Goal: Task Accomplishment & Management: Use online tool/utility

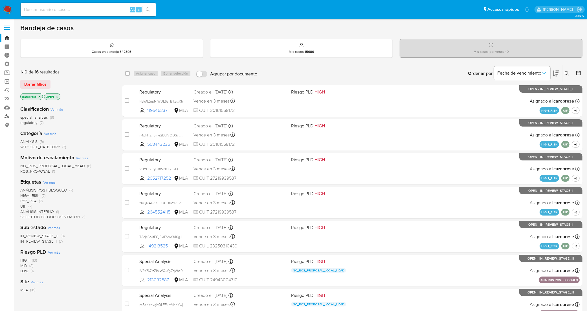
click at [6, 117] on link "Buscador de personas" at bounding box center [33, 116] width 67 height 9
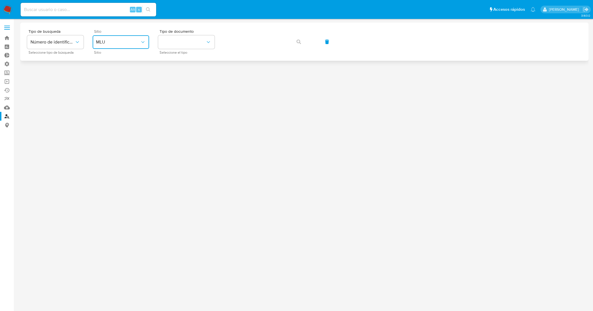
click at [139, 40] on span "MLU" at bounding box center [118, 42] width 44 height 6
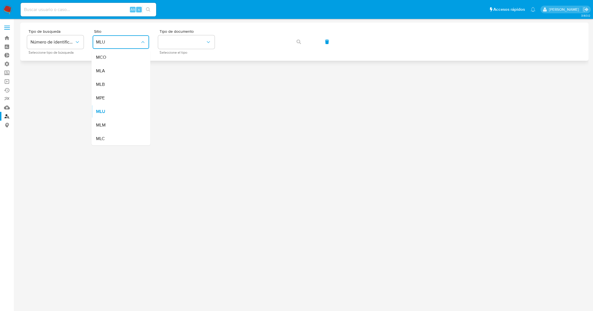
drag, startPoint x: 126, startPoint y: 66, endPoint x: 140, endPoint y: 56, distance: 17.0
click at [126, 66] on div "MLA" at bounding box center [119, 71] width 46 height 14
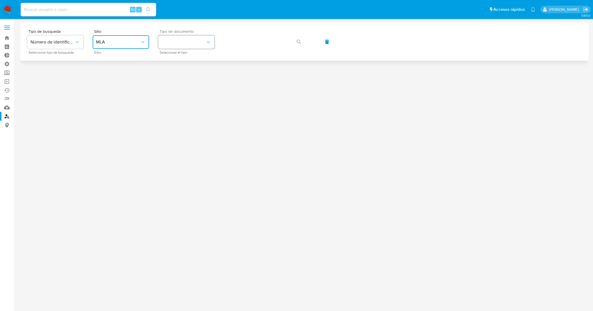
click at [177, 40] on button "identificationType" at bounding box center [186, 42] width 56 height 14
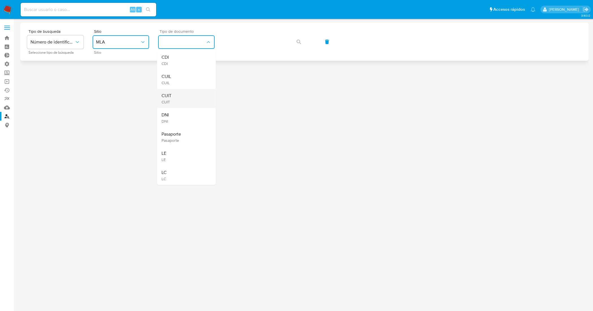
click at [188, 95] on div "CUIT CUIT" at bounding box center [184, 98] width 46 height 19
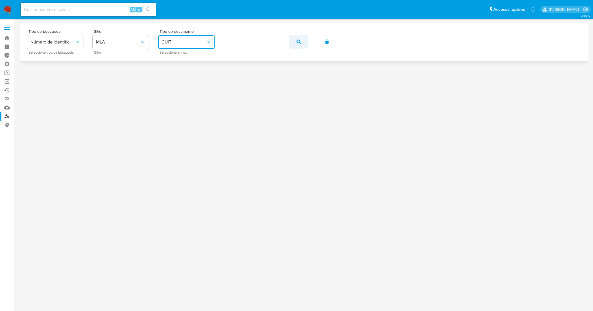
click at [304, 40] on button "button" at bounding box center [298, 42] width 19 height 14
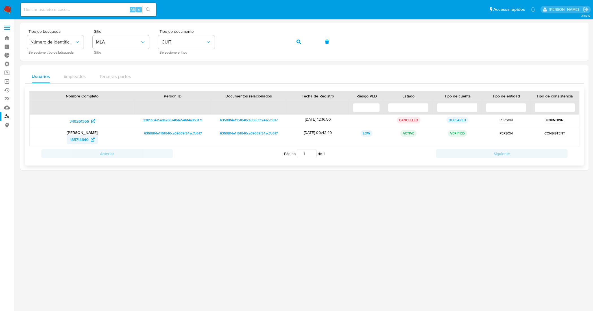
click at [73, 140] on span "185714649" at bounding box center [79, 139] width 18 height 9
click at [210, 45] on div "Tipo de busqueda Número de identificación Seleccione tipo de búsqueda Sitio MLA…" at bounding box center [304, 41] width 554 height 25
click at [305, 46] on button "button" at bounding box center [298, 42] width 19 height 14
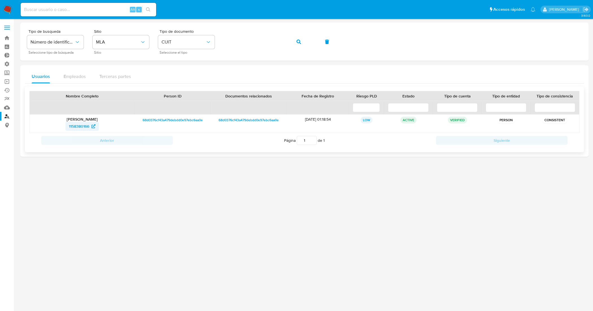
click at [81, 126] on span "1158380166" at bounding box center [79, 126] width 20 height 9
click at [205, 36] on div "Tipo de busqueda Número de identificación Seleccione tipo de búsqueda Sitio MLA…" at bounding box center [304, 41] width 554 height 25
click at [303, 40] on button "button" at bounding box center [298, 42] width 19 height 14
click at [81, 128] on span "28588955" at bounding box center [79, 126] width 18 height 9
click at [99, 8] on input at bounding box center [88, 9] width 135 height 7
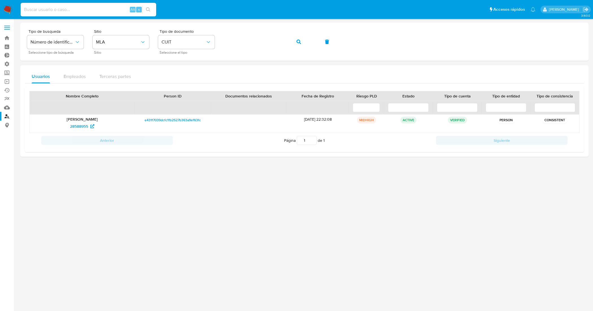
paste input "hyXsDCbk4KIpkfgVr0fcr9en"
type input "hyXsDCbk4KIpkfgVr0fcr9en"
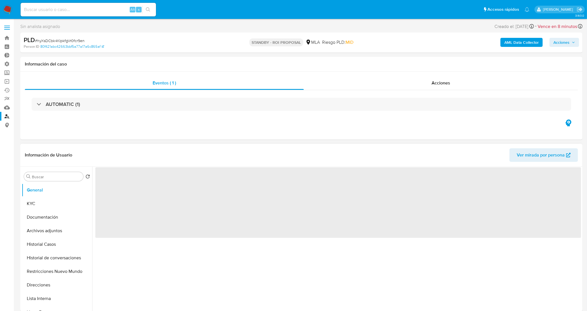
select select "10"
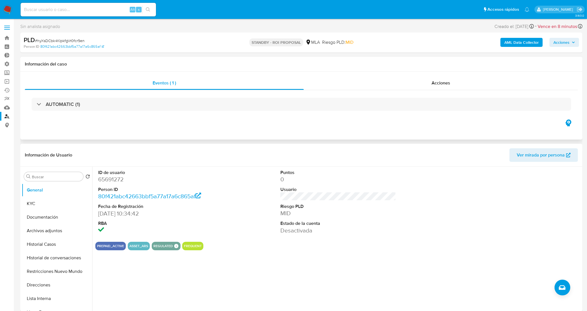
click at [408, 91] on div "AUTOMATIC (1)" at bounding box center [302, 104] width 554 height 28
click at [410, 87] on div "Acciones" at bounding box center [441, 83] width 274 height 14
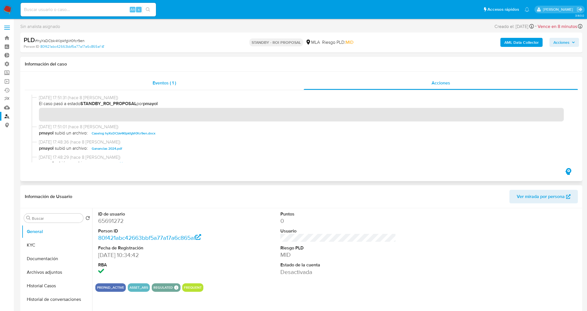
click at [149, 82] on div "Eventos ( 1 )" at bounding box center [164, 83] width 279 height 14
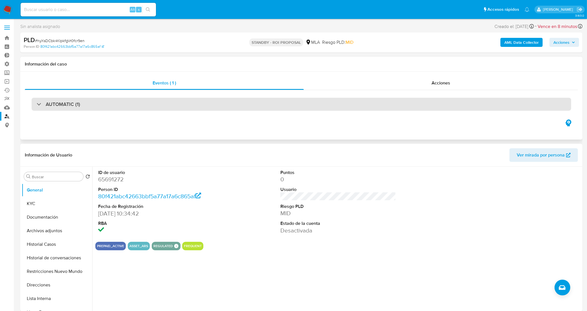
click at [142, 105] on div "AUTOMATIC (1)" at bounding box center [302, 104] width 540 height 13
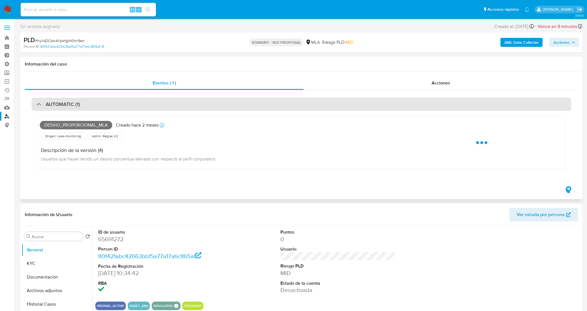
click at [142, 105] on div "AUTOMATIC (1)" at bounding box center [302, 104] width 540 height 13
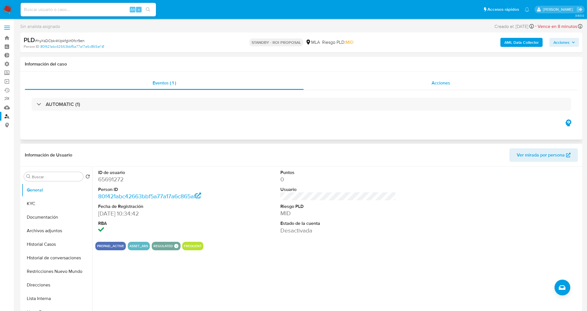
click at [426, 84] on div "Acciones" at bounding box center [441, 83] width 274 height 14
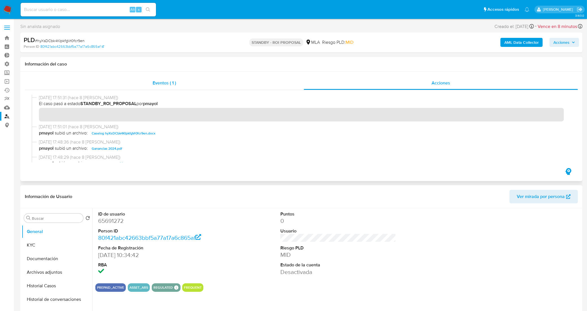
click at [156, 82] on span "Eventos ( 1 )" at bounding box center [164, 83] width 23 height 6
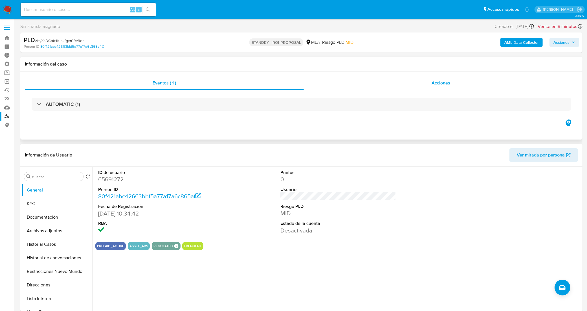
click at [354, 82] on div "Acciones" at bounding box center [441, 83] width 274 height 14
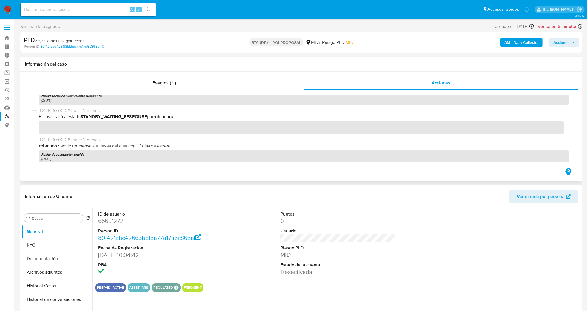
scroll to position [1099, 0]
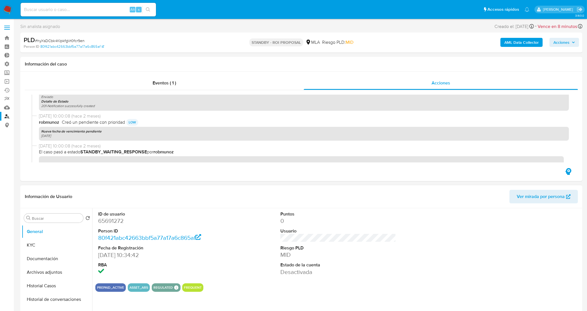
click at [105, 10] on input at bounding box center [88, 9] width 135 height 7
paste input "szI71ec3wvUVbkPpNwEdWYAv"
type input "szI71ec3wvUVbkPpNwEdWYAv"
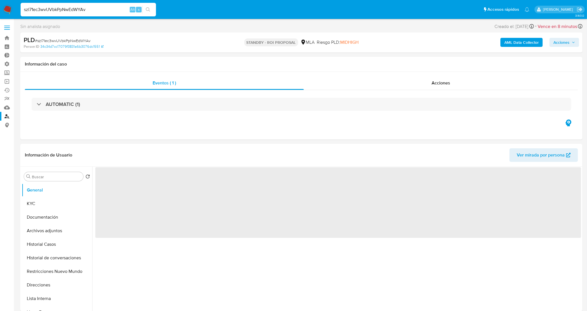
select select "10"
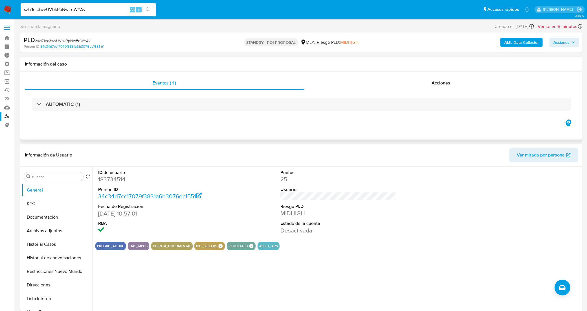
click at [399, 91] on div "AUTOMATIC (1)" at bounding box center [302, 104] width 554 height 28
click at [403, 82] on div "Acciones" at bounding box center [441, 83] width 274 height 14
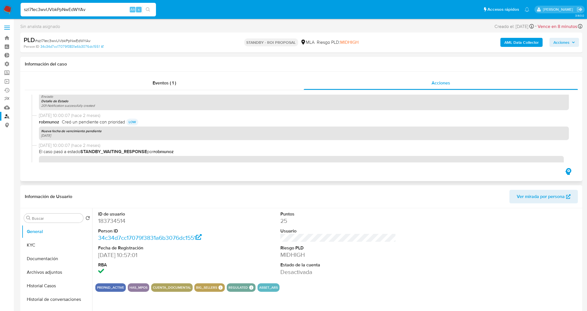
scroll to position [350, 0]
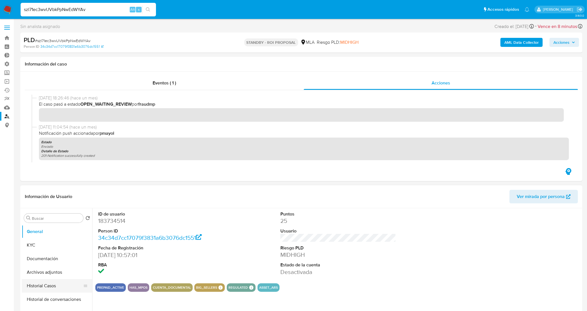
click at [62, 286] on button "Historial Casos" at bounding box center [55, 286] width 66 height 14
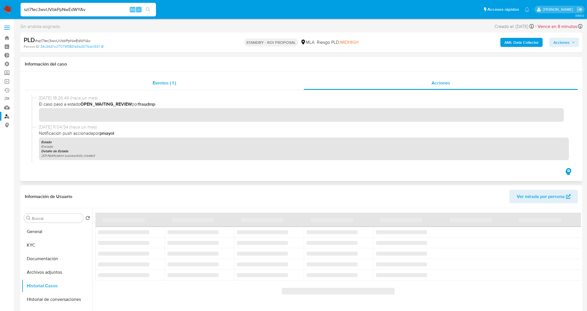
click at [224, 80] on div "Eventos ( 1 )" at bounding box center [164, 83] width 279 height 14
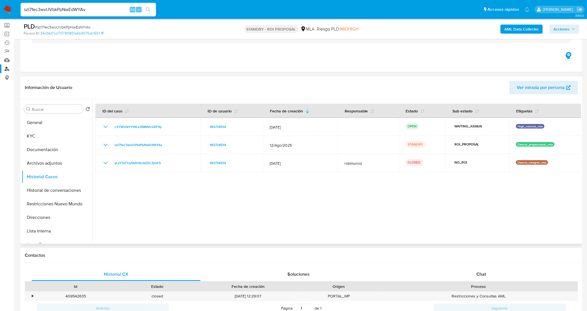
scroll to position [35, 0]
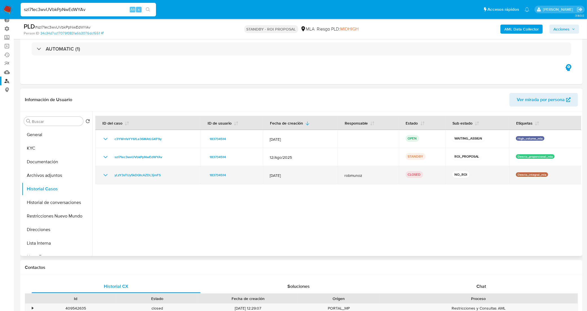
click at [106, 174] on icon "Mostrar/Ocultar" at bounding box center [105, 175] width 7 height 7
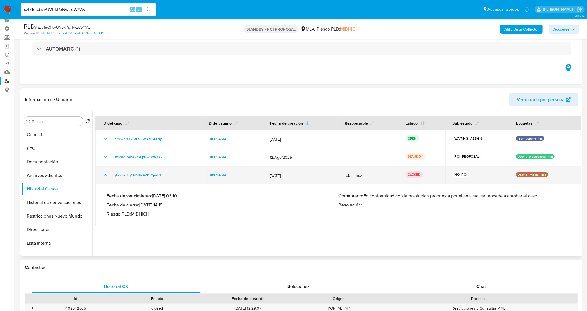
click at [106, 174] on icon "Mostrar/Ocultar" at bounding box center [105, 175] width 7 height 7
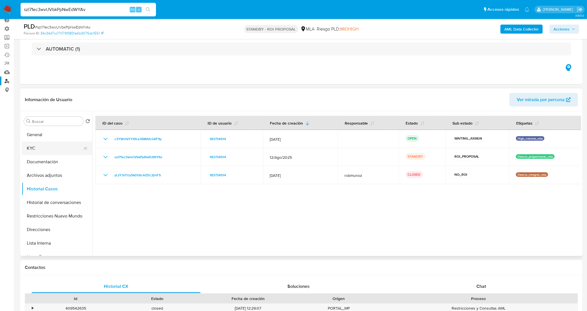
click at [53, 146] on button "KYC" at bounding box center [55, 148] width 66 height 14
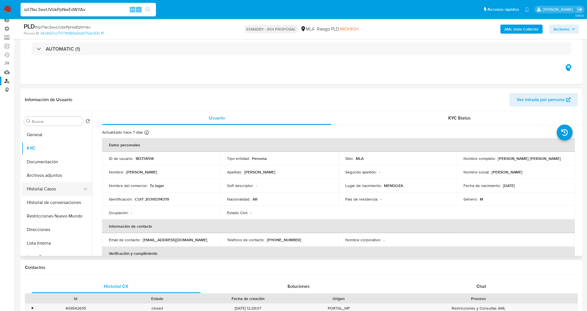
click at [61, 187] on button "Historial Casos" at bounding box center [55, 189] width 66 height 14
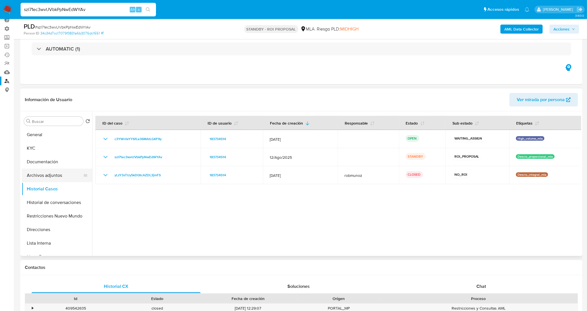
click at [42, 177] on button "Archivos adjuntos" at bounding box center [55, 176] width 66 height 14
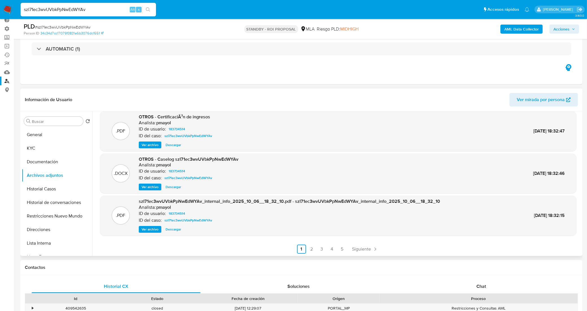
scroll to position [47, 0]
click at [361, 247] on span "Siguiente" at bounding box center [362, 248] width 19 height 5
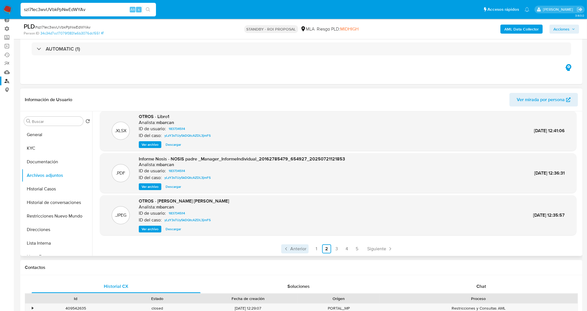
click at [299, 248] on span "Anterior" at bounding box center [298, 248] width 16 height 5
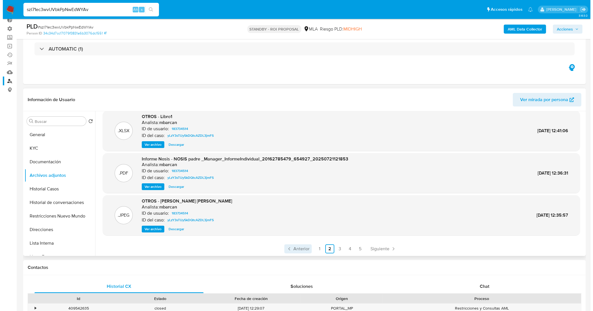
scroll to position [0, 0]
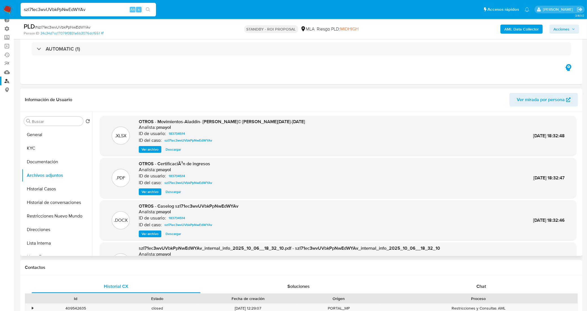
click at [152, 234] on span "Ver archivo" at bounding box center [150, 234] width 17 height 6
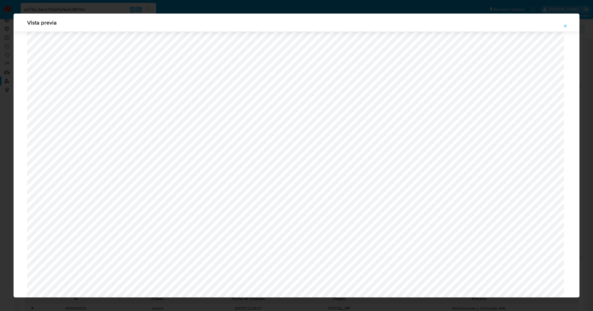
scroll to position [412, 0]
click at [565, 24] on icon "Attachment preview" at bounding box center [565, 26] width 5 height 5
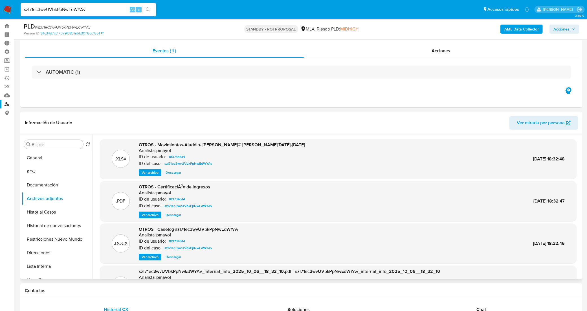
scroll to position [0, 0]
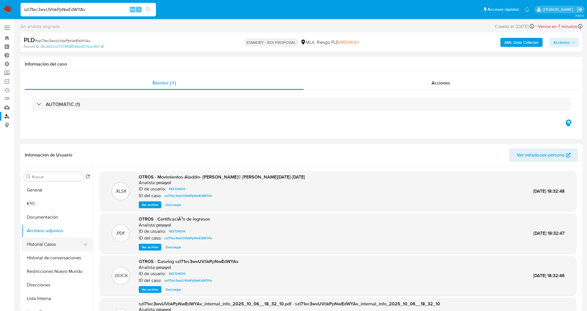
click at [62, 243] on button "Historial Casos" at bounding box center [55, 244] width 66 height 14
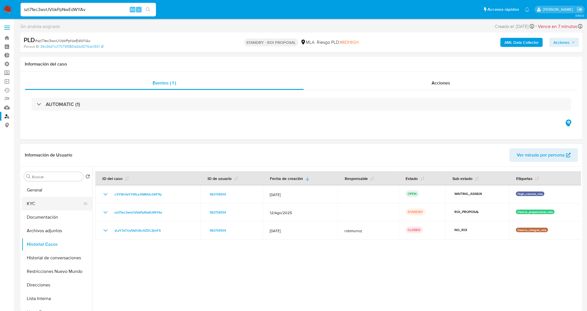
click at [48, 205] on button "KYC" at bounding box center [55, 204] width 66 height 14
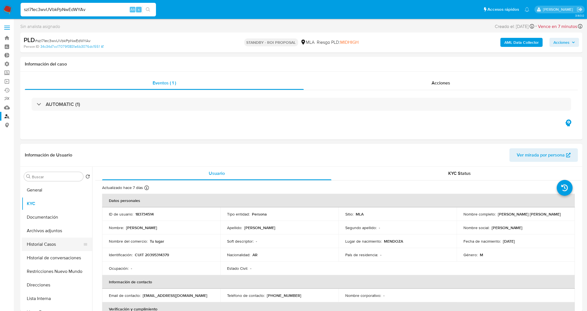
click at [49, 247] on button "Historial Casos" at bounding box center [55, 244] width 66 height 14
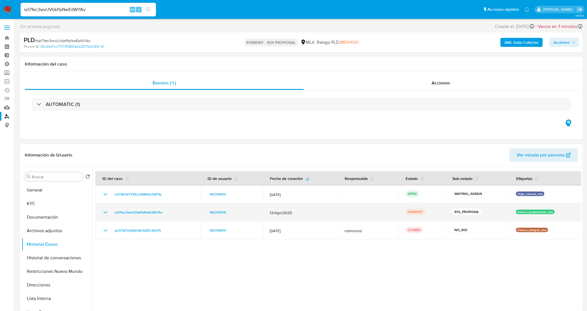
drag, startPoint x: 171, startPoint y: 216, endPoint x: 108, endPoint y: 213, distance: 63.0
click at [108, 213] on div "szI71ec3wvUVbkPpNwEdWYAv" at bounding box center [148, 212] width 92 height 7
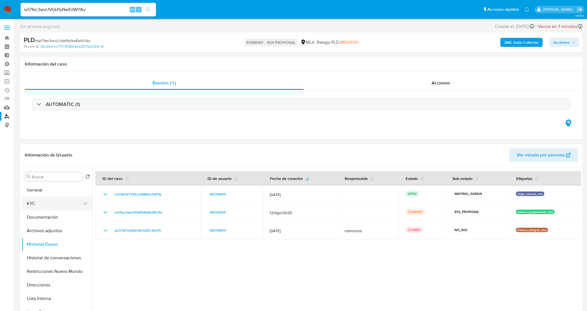
click at [45, 206] on button "KYC" at bounding box center [55, 204] width 66 height 14
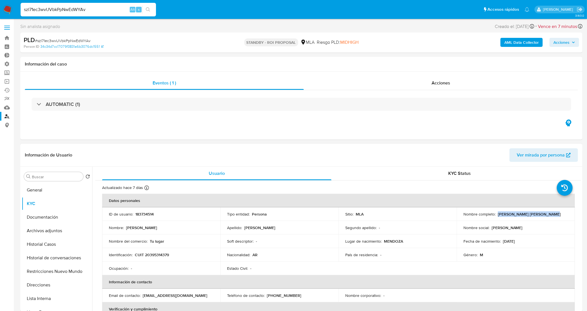
drag, startPoint x: 554, startPoint y: 213, endPoint x: 496, endPoint y: 216, distance: 58.0
click at [496, 216] on div "Nombre completo : Fernando José Suarez Lillo" at bounding box center [516, 213] width 105 height 5
copy p "Fernando José Suarez Lillo"
click at [158, 253] on p "CUIT 20395314379" at bounding box center [152, 254] width 34 height 5
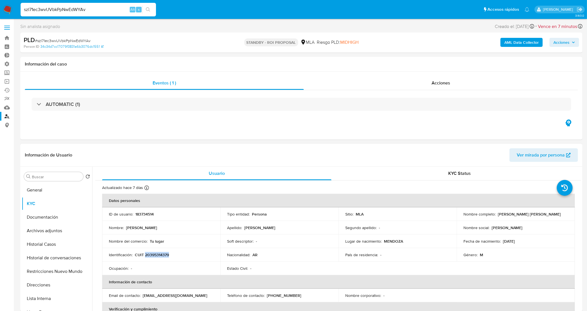
copy p "20395314379"
click at [141, 215] on p "183734514" at bounding box center [144, 213] width 18 height 5
copy p "183734514"
click at [372, 79] on div "Acciones" at bounding box center [441, 83] width 274 height 14
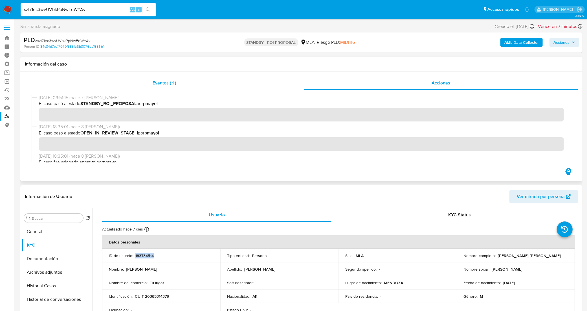
click at [126, 89] on div "Eventos ( 1 )" at bounding box center [164, 83] width 279 height 14
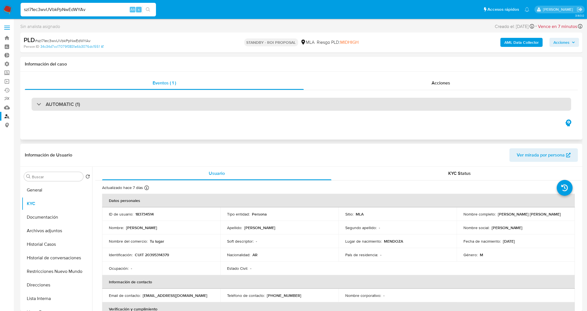
click at [171, 98] on div "AUTOMATIC (1)" at bounding box center [302, 104] width 540 height 13
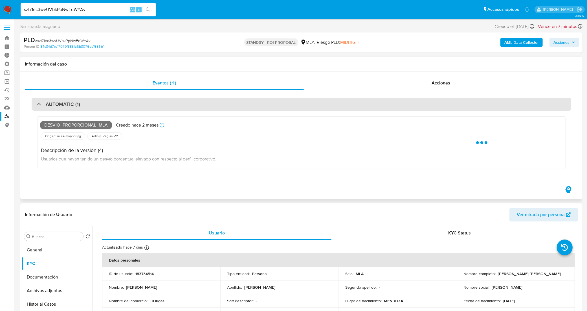
click at [171, 106] on div "AUTOMATIC (1)" at bounding box center [302, 104] width 540 height 13
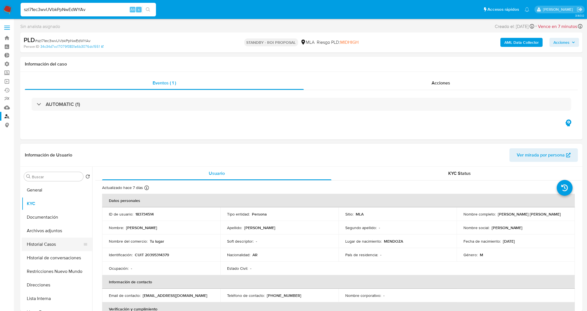
click at [52, 246] on button "Historial Casos" at bounding box center [55, 244] width 66 height 14
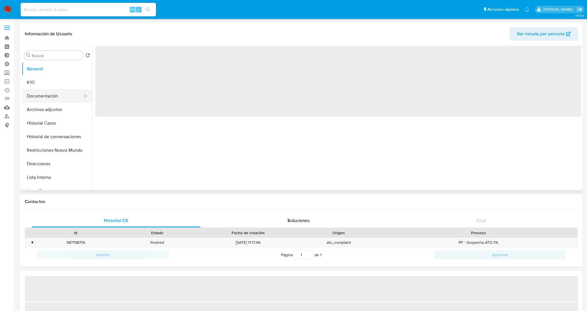
click at [43, 90] on button "Documentación" at bounding box center [55, 96] width 66 height 14
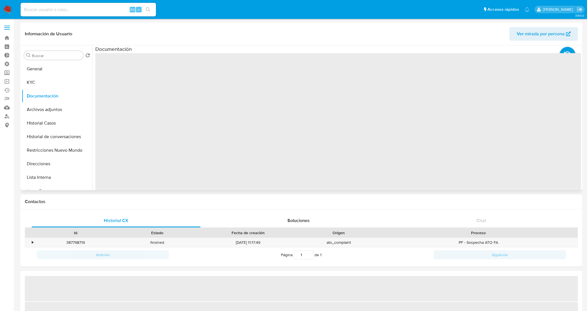
click at [142, 79] on span "‌" at bounding box center [338, 143] width 486 height 181
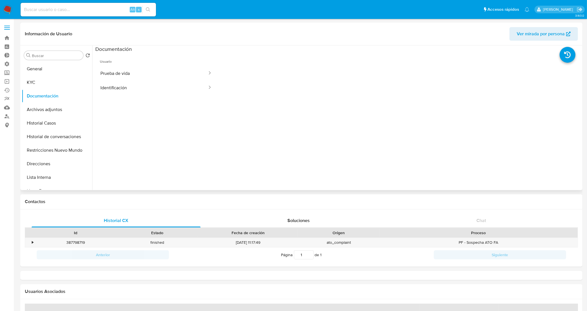
select select "10"
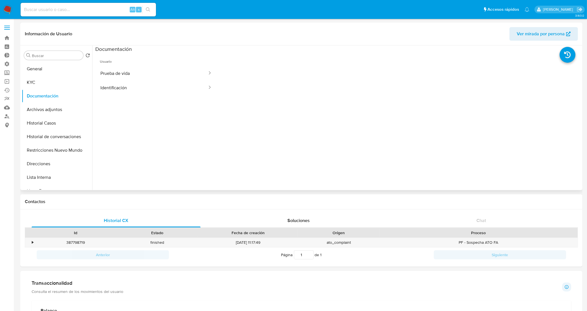
click at [142, 79] on button "Prueba de vida" at bounding box center [151, 73] width 113 height 14
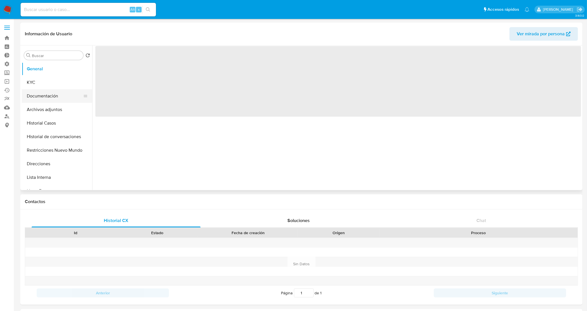
click at [49, 91] on button "Documentación" at bounding box center [55, 96] width 66 height 14
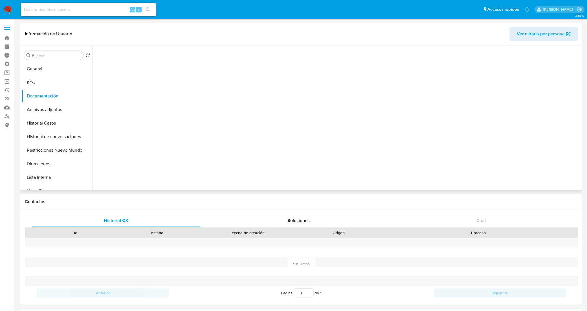
select select "10"
click at [152, 76] on button "Identificación" at bounding box center [151, 73] width 113 height 14
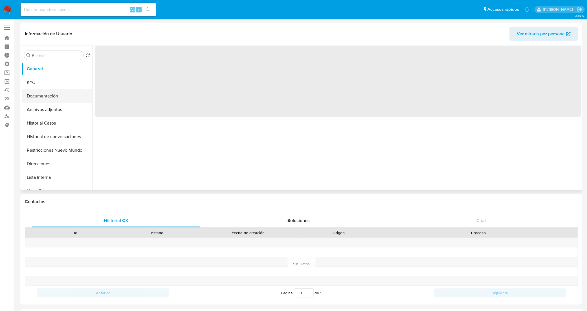
click at [58, 95] on button "Documentación" at bounding box center [55, 96] width 66 height 14
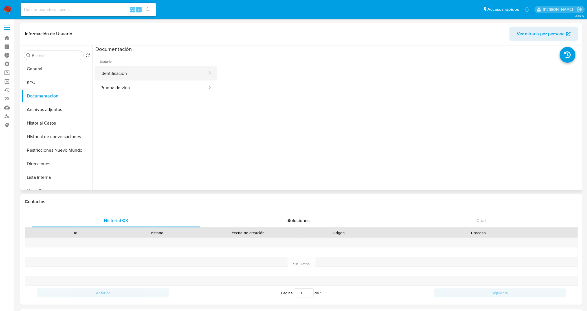
click at [137, 73] on button "Identificación" at bounding box center [151, 73] width 113 height 14
select select "10"
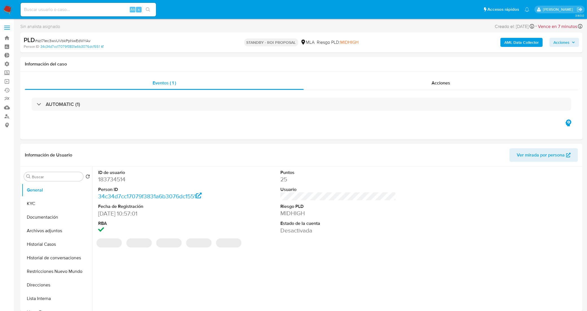
click at [115, 10] on input at bounding box center [88, 9] width 135 height 7
paste input "hyXsDCbk4KIpkfgVr0fcr9en"
type input "hyXsDCbk4KIpkfgVr0fcr9en"
select select "10"
type input "hyXsDCbk4KIpkfgVr0fcr9en"
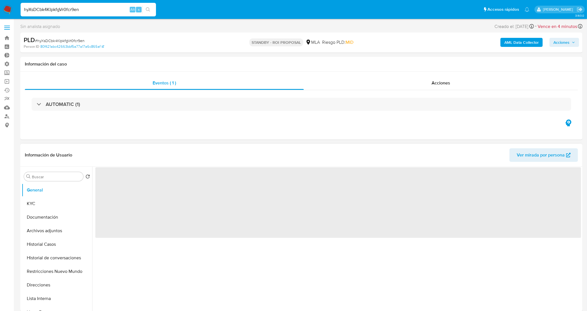
select select "10"
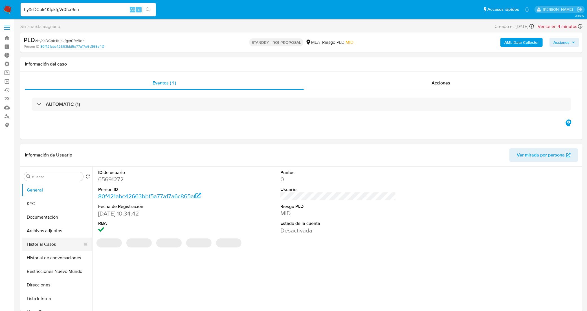
click at [42, 246] on button "Historial Casos" at bounding box center [55, 244] width 66 height 14
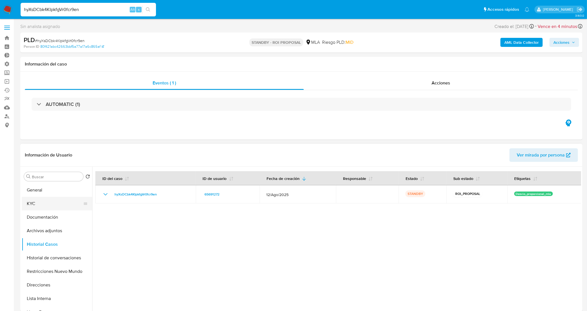
click at [56, 203] on button "KYC" at bounding box center [55, 204] width 66 height 14
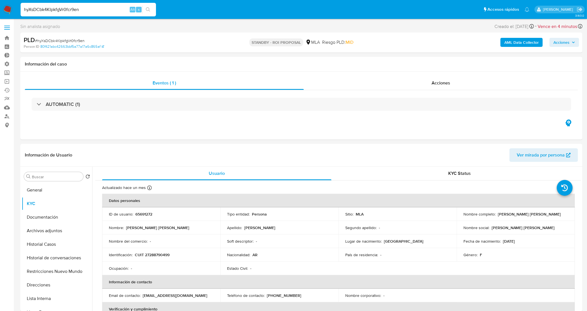
click at [158, 253] on p "CUIT 27288790499" at bounding box center [152, 254] width 35 height 5
copy p "27288790499"
drag, startPoint x: 547, startPoint y: 214, endPoint x: 498, endPoint y: 210, distance: 49.5
click at [498, 210] on td "Nombre completo : Maria Agustina Martos Orlov" at bounding box center [516, 214] width 118 height 14
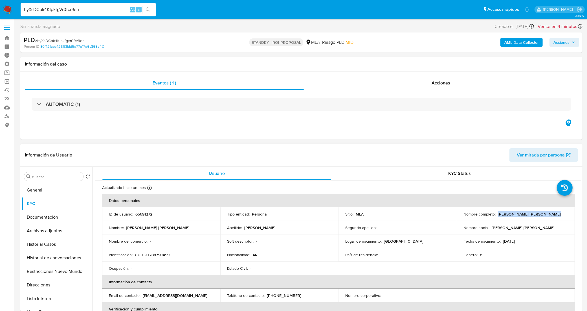
copy p "Maria Agustina Martos Orlov"
click at [142, 214] on p "65691272" at bounding box center [143, 213] width 17 height 5
copy p "65691272"
click at [81, 40] on span "# hyXsDCbk4KIpkfgVr0fcr9en" at bounding box center [60, 41] width 50 height 6
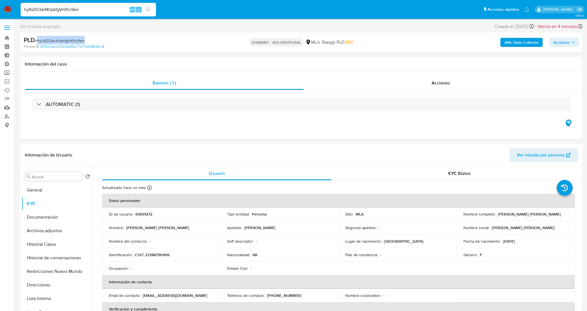
click at [81, 39] on span "# hyXsDCbk4KIpkfgVr0fcr9en" at bounding box center [60, 41] width 50 height 6
copy span "hyXsDCbk4KIpkfgVr0fcr9en"
click at [358, 84] on div "Acciones" at bounding box center [441, 83] width 274 height 14
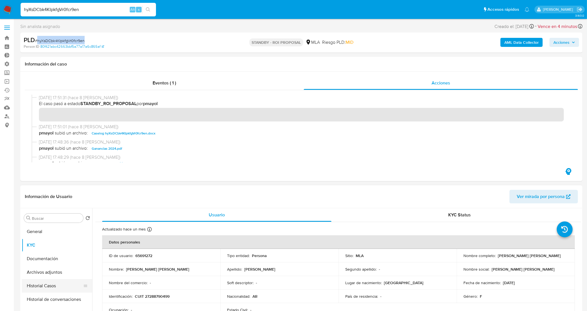
click at [60, 284] on button "Historial Casos" at bounding box center [55, 286] width 66 height 14
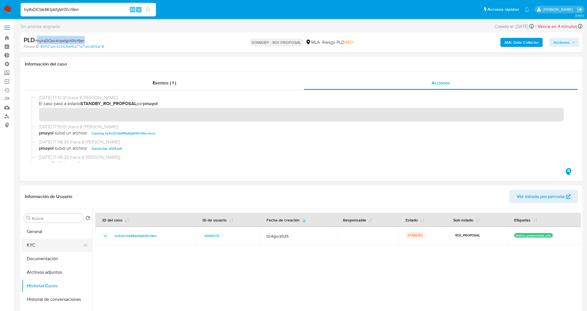
click at [51, 246] on button "KYC" at bounding box center [55, 245] width 66 height 14
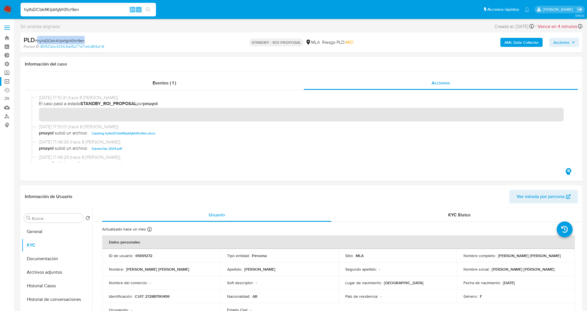
click at [8, 84] on link "Operaciones masivas" at bounding box center [33, 81] width 67 height 9
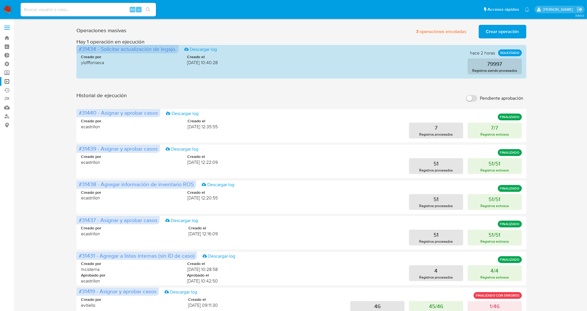
click at [498, 30] on span "Crear operación" at bounding box center [502, 31] width 33 height 12
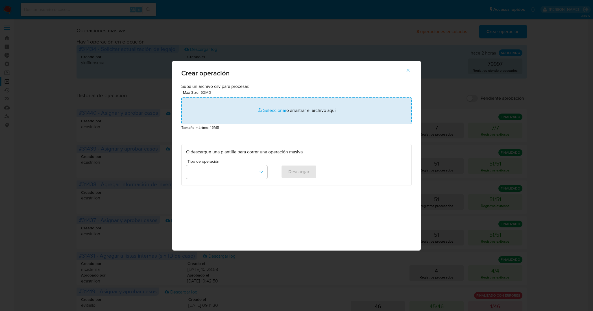
click at [277, 111] on input "file" at bounding box center [296, 110] width 230 height 27
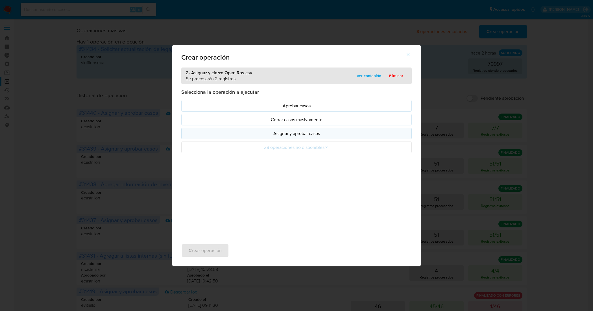
click at [323, 137] on p "Asignar y aprobar casos" at bounding box center [296, 133] width 221 height 6
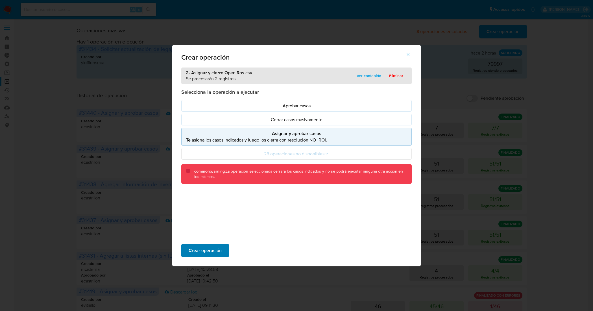
click at [222, 250] on button "Crear operación" at bounding box center [205, 251] width 48 height 14
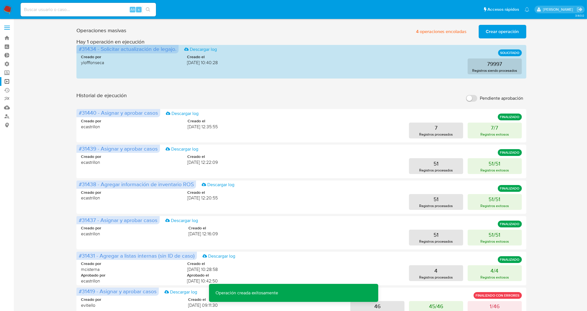
click at [497, 32] on span "Crear operación" at bounding box center [502, 31] width 33 height 12
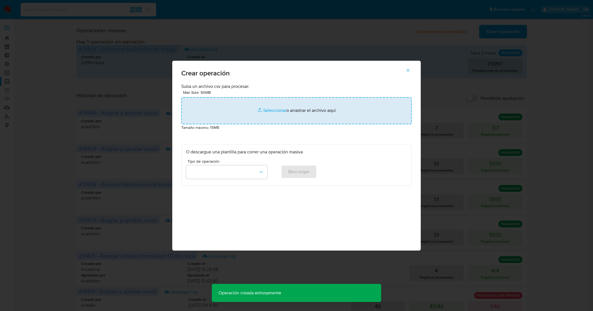
click at [268, 113] on input "file" at bounding box center [296, 110] width 230 height 27
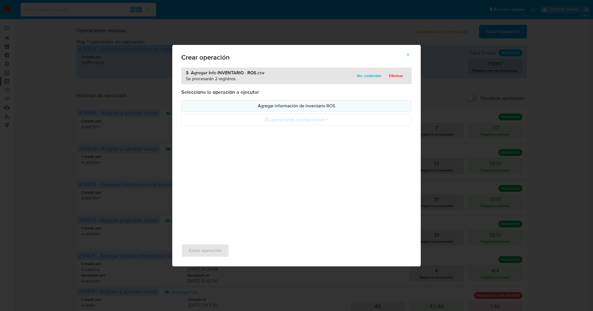
click at [302, 105] on p "Agregar información de inventario ROS" at bounding box center [296, 105] width 221 height 6
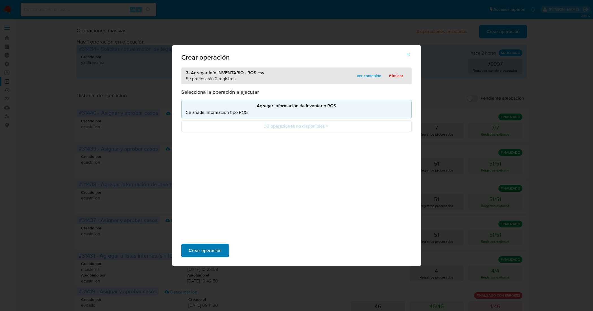
click at [213, 250] on span "Crear operación" at bounding box center [205, 250] width 33 height 12
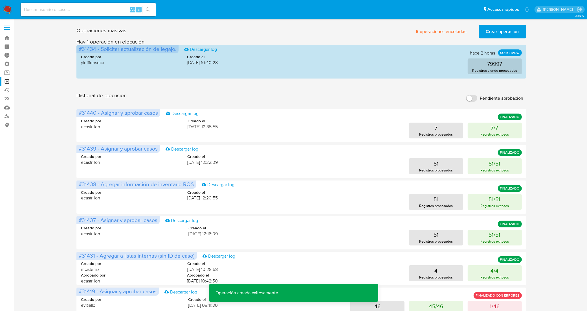
click at [493, 33] on span "Crear operación" at bounding box center [502, 31] width 33 height 12
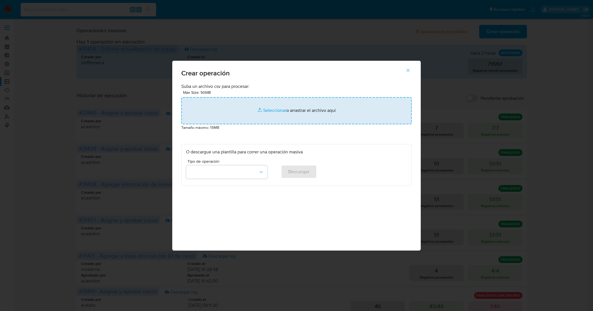
click at [268, 110] on input "file" at bounding box center [296, 110] width 230 height 27
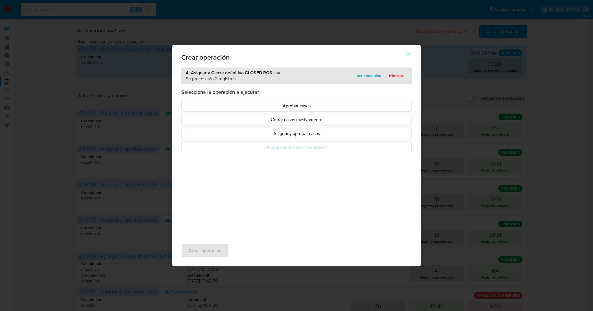
click at [272, 135] on p "Asignar y aprobar casos" at bounding box center [296, 133] width 221 height 6
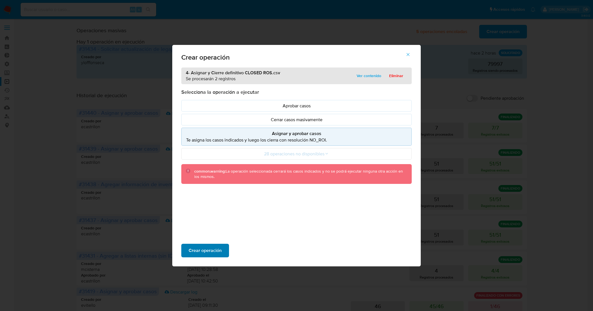
click at [218, 247] on span "Crear operación" at bounding box center [205, 250] width 33 height 12
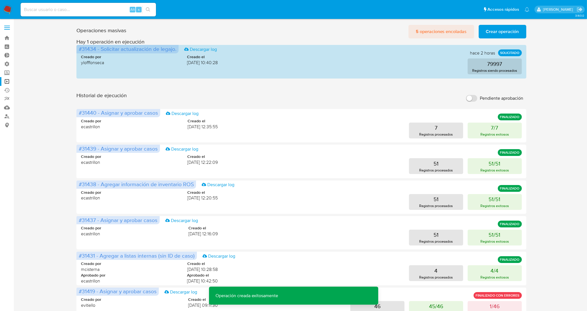
click at [448, 32] on span "5 operaciones encoladas" at bounding box center [441, 31] width 51 height 12
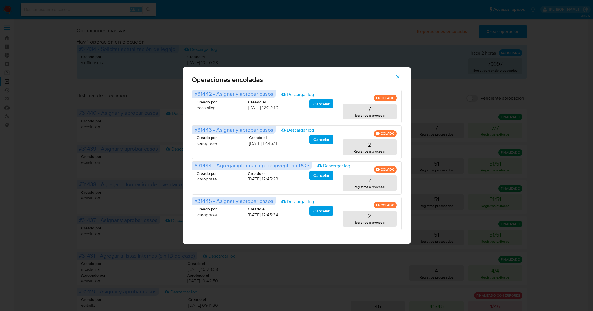
click at [399, 75] on icon "button" at bounding box center [397, 76] width 5 height 5
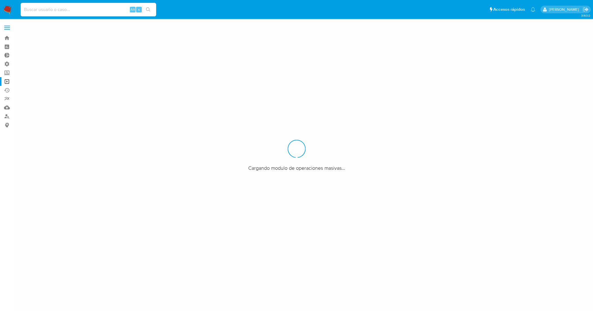
click at [87, 10] on input at bounding box center [88, 9] width 135 height 7
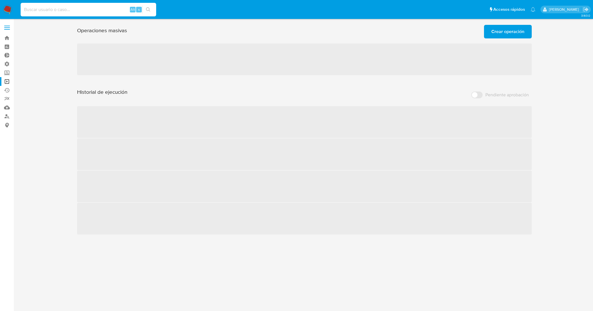
paste input "1379981490"
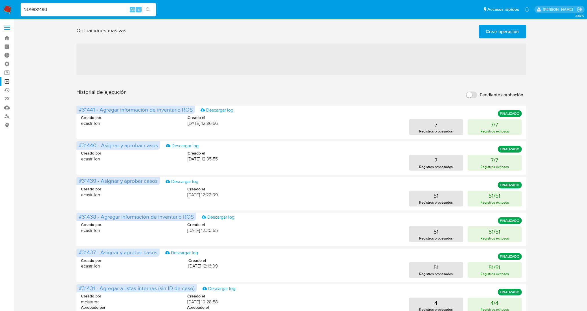
type input "1379981490"
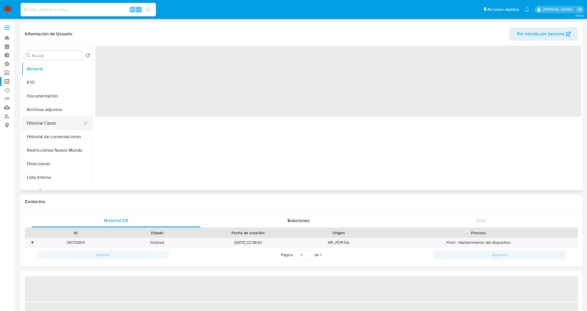
click at [51, 123] on button "Historial Casos" at bounding box center [55, 123] width 66 height 14
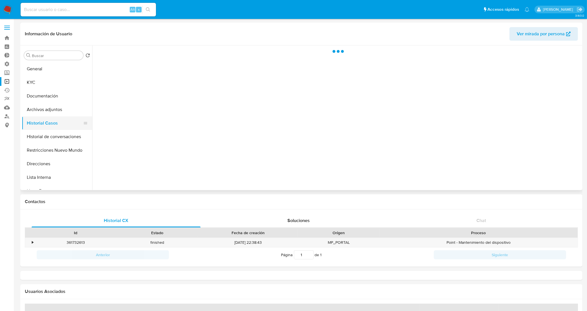
select select "10"
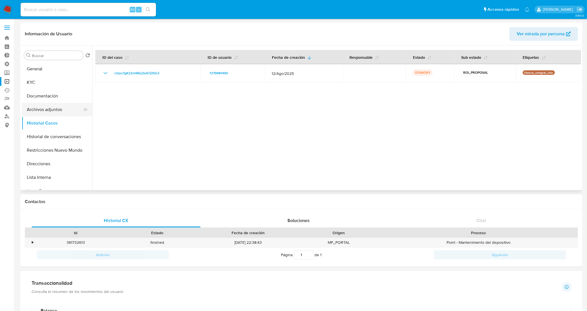
click at [48, 115] on button "Archivos adjuntos" at bounding box center [55, 110] width 66 height 14
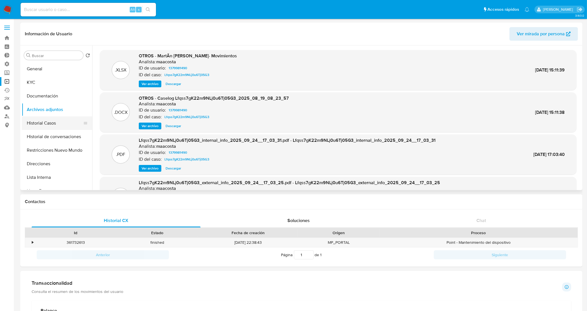
click at [62, 123] on button "Historial Casos" at bounding box center [55, 123] width 66 height 14
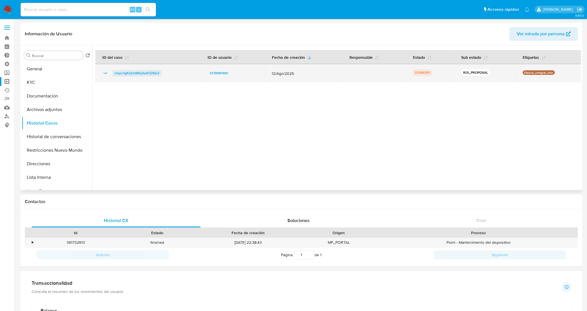
drag, startPoint x: 171, startPoint y: 74, endPoint x: 113, endPoint y: 76, distance: 57.9
click at [113, 76] on div "Lfqss7gK22m9NLj0u6Tj05G3" at bounding box center [148, 73] width 92 height 7
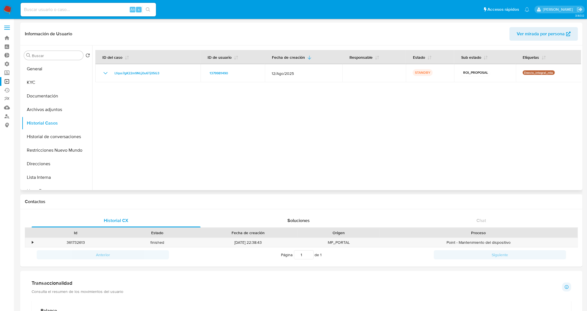
click at [414, 156] on div at bounding box center [336, 117] width 489 height 145
click at [85, 10] on input at bounding box center [88, 9] width 135 height 7
paste input "1038688980"
type input "1038688980"
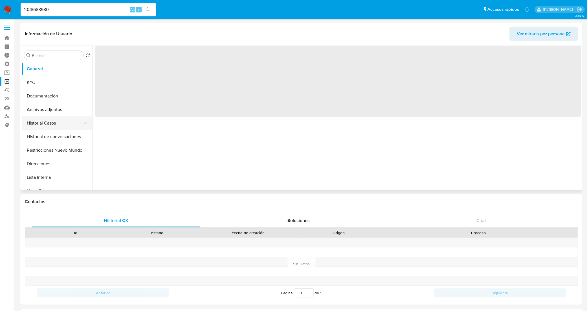
click at [59, 119] on button "Historial Casos" at bounding box center [55, 123] width 66 height 14
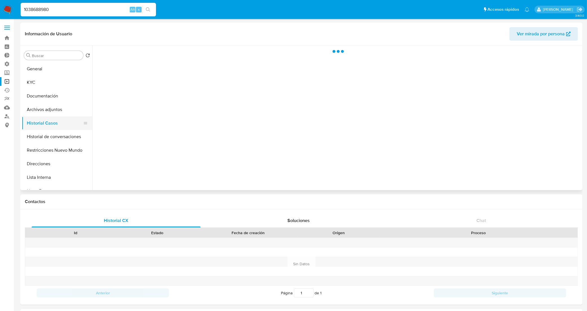
select select "10"
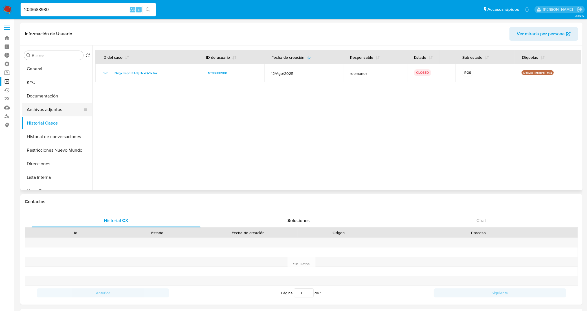
click at [58, 107] on button "Archivos adjuntos" at bounding box center [55, 110] width 66 height 14
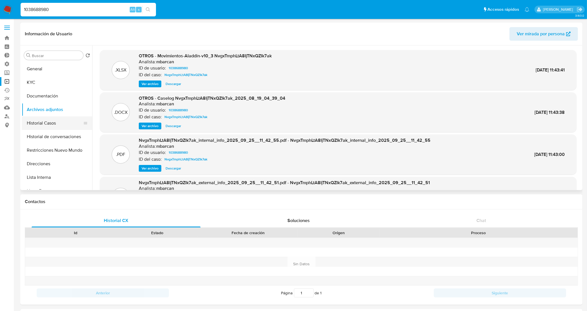
click at [50, 124] on button "Historial Casos" at bounding box center [55, 123] width 66 height 14
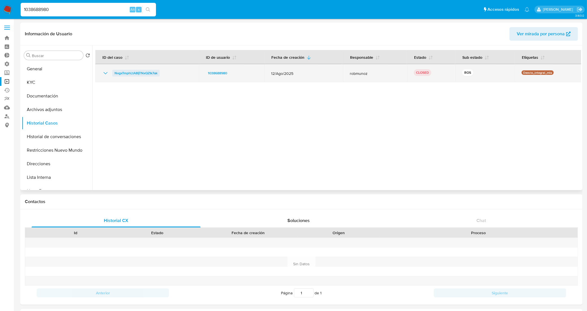
drag, startPoint x: 146, startPoint y: 76, endPoint x: 115, endPoint y: 75, distance: 30.8
click at [115, 75] on div "NvgxTmphLtA8IjTNxQZIk7ak" at bounding box center [147, 73] width 90 height 7
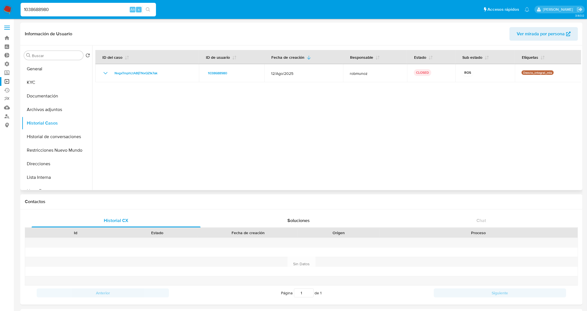
click at [290, 131] on div at bounding box center [336, 117] width 489 height 145
click at [63, 104] on button "Archivos adjuntos" at bounding box center [55, 110] width 66 height 14
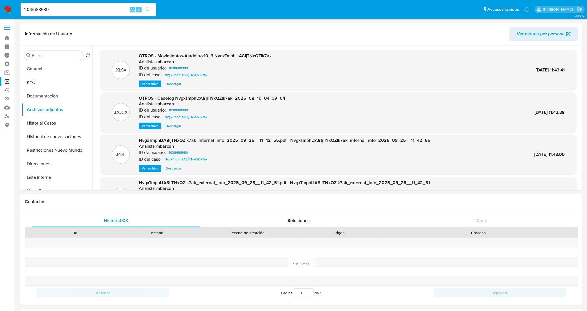
drag, startPoint x: 63, startPoint y: 6, endPoint x: 11, endPoint y: 5, distance: 52.2
click at [11, 5] on nav "Pausado Ver notificaciones 1038688980 Alt s Accesos rápidos Presiona las siguie…" at bounding box center [293, 9] width 587 height 19
paste input "45041876"
type input "1045041876"
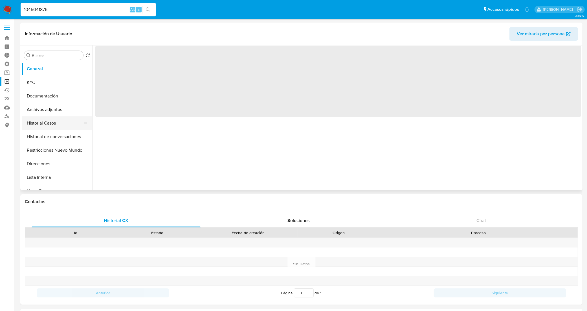
select select "10"
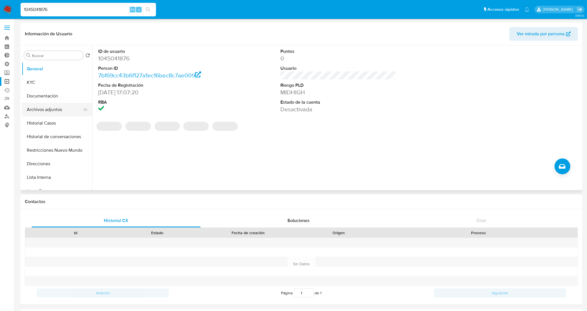
click at [56, 107] on button "Archivos adjuntos" at bounding box center [55, 110] width 66 height 14
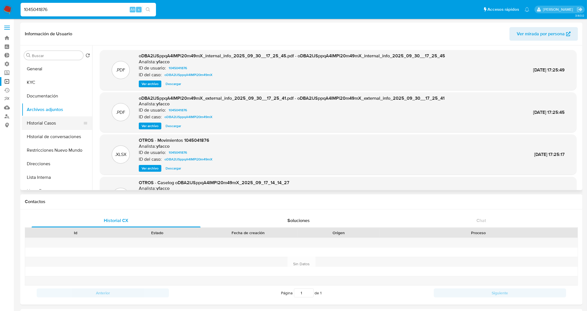
click at [54, 122] on button "Historial Casos" at bounding box center [55, 123] width 66 height 14
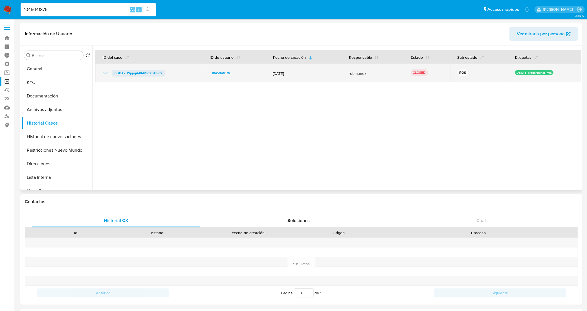
drag, startPoint x: 165, startPoint y: 71, endPoint x: 114, endPoint y: 73, distance: 50.3
click at [114, 73] on div "oDBA2IJSppqA4IMPl20m49mX" at bounding box center [149, 73] width 94 height 7
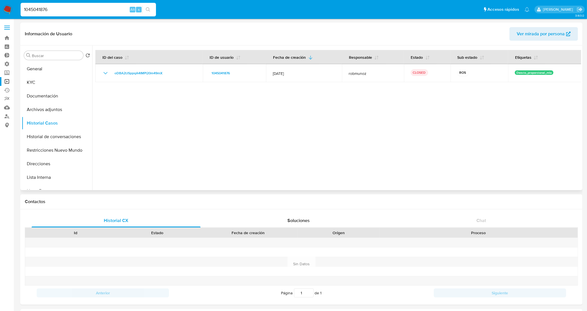
click at [403, 129] on div at bounding box center [336, 117] width 489 height 145
click at [309, 134] on div at bounding box center [336, 117] width 489 height 145
click at [42, 122] on button "Historial Casos" at bounding box center [55, 123] width 66 height 14
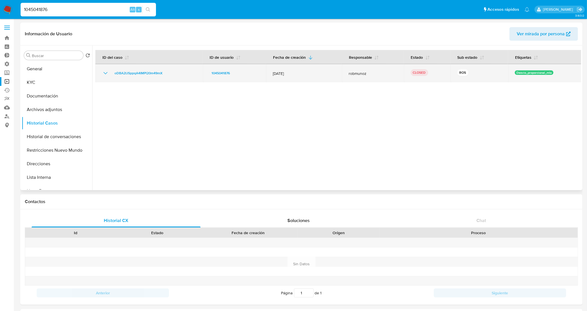
click at [107, 74] on icon "Mostrar/Ocultar" at bounding box center [105, 73] width 7 height 7
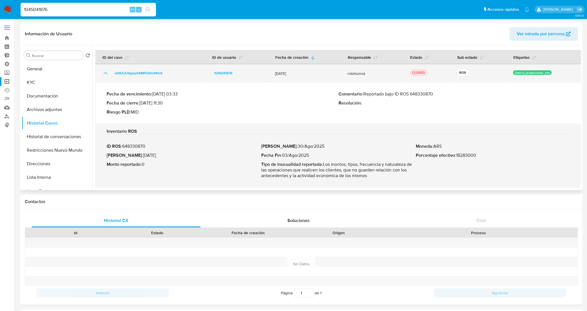
click at [107, 74] on icon "Mostrar/Ocultar" at bounding box center [106, 73] width 4 height 2
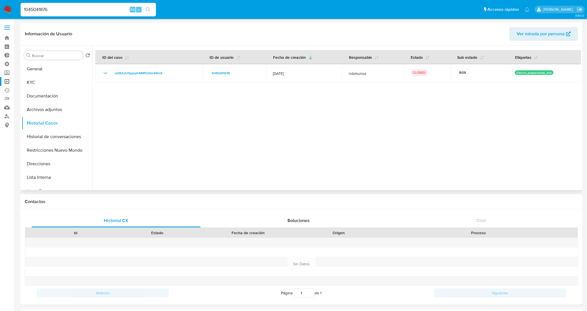
click at [229, 116] on div at bounding box center [336, 117] width 489 height 145
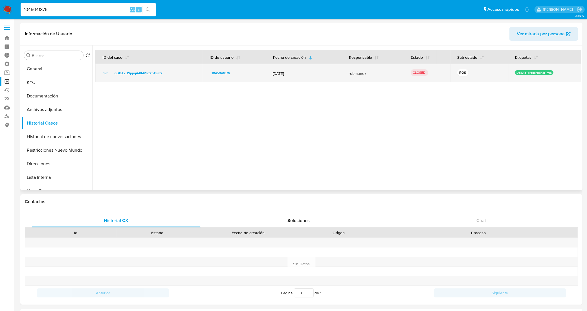
click at [104, 72] on icon "Mostrar/Ocultar" at bounding box center [105, 73] width 7 height 7
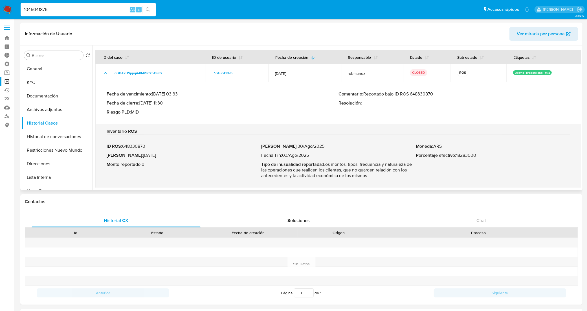
drag, startPoint x: 428, startPoint y: 95, endPoint x: 413, endPoint y: 98, distance: 15.1
click at [413, 98] on div "Comentario : Reportado bajo ID ROS 648330870 Resolución :" at bounding box center [455, 103] width 232 height 24
drag, startPoint x: 88, startPoint y: 8, endPoint x: 12, endPoint y: 13, distance: 75.8
click at [12, 13] on nav "Pausado Ver notificaciones 1045041876 Alt s Accesos rápidos Presiona las siguie…" at bounding box center [293, 9] width 587 height 19
paste input "Lfqss7gK22m9NLj0u6Tj05G3"
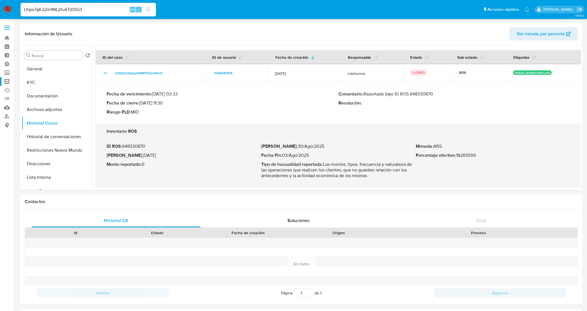
type input "Lfqss7gK22m9NLj0u6Tj05G3"
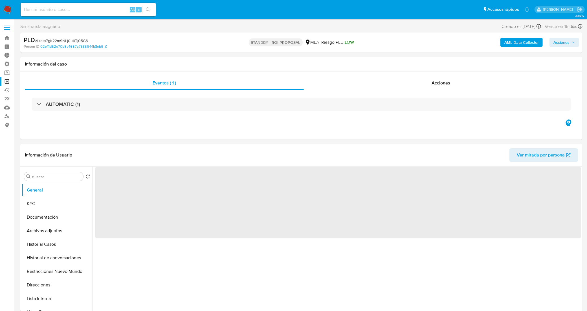
select select "10"
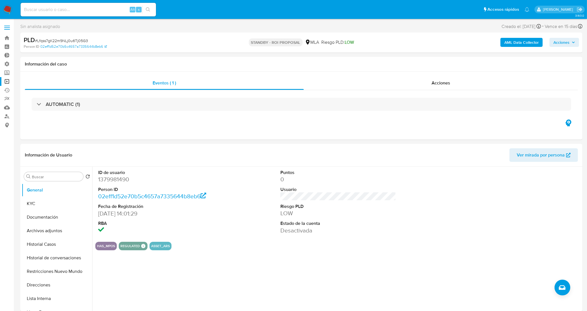
drag, startPoint x: 89, startPoint y: 6, endPoint x: 86, endPoint y: 8, distance: 3.8
click at [87, 6] on input at bounding box center [88, 9] width 135 height 7
paste input "1121010305"
type input "1121010305"
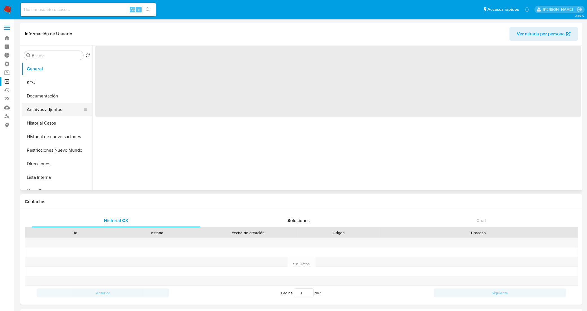
click at [64, 104] on button "Archivos adjuntos" at bounding box center [55, 110] width 66 height 14
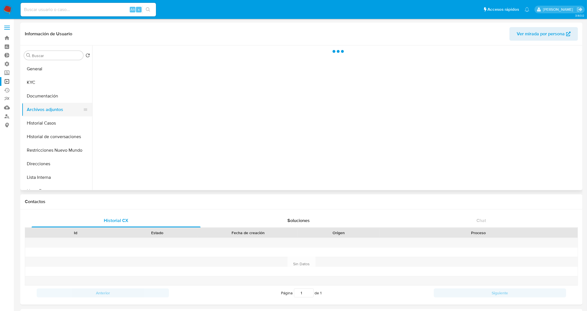
select select "10"
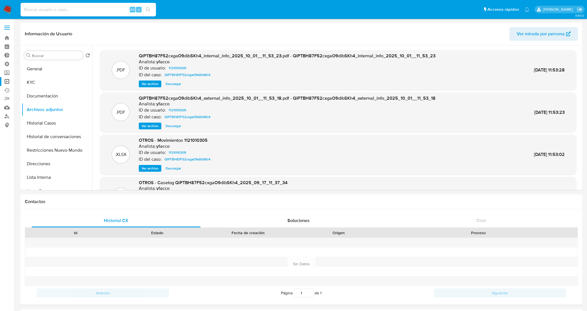
click at [96, 12] on input at bounding box center [88, 9] width 135 height 7
paste input "1196929843"
type input "1196929843"
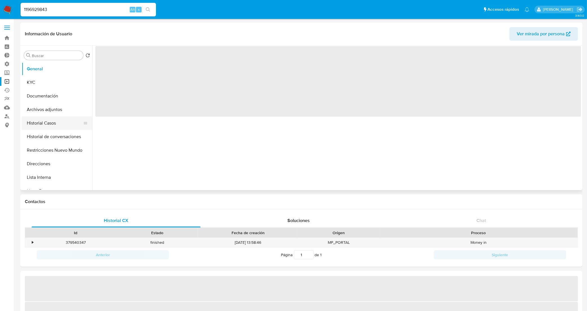
select select "10"
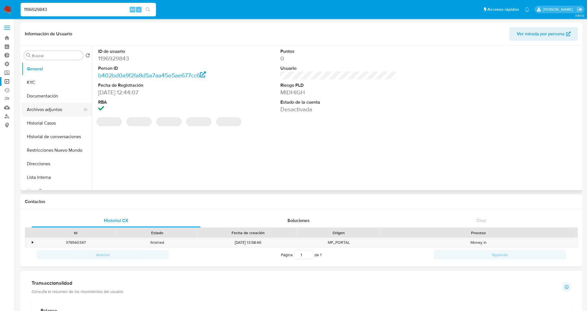
click at [58, 105] on button "Archivos adjuntos" at bounding box center [55, 110] width 66 height 14
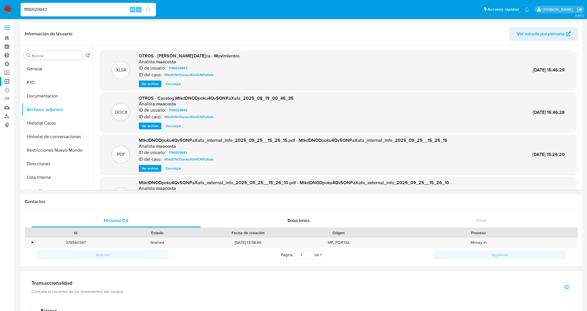
drag, startPoint x: 58, startPoint y: 9, endPoint x: 18, endPoint y: 8, distance: 40.1
click at [18, 8] on ul "Pausado Ver notificaciones 1196929843 Alt s Accesos rápidos Presiona las siguie…" at bounding box center [275, 9] width 515 height 14
paste input "2587864074"
type input "2587864074"
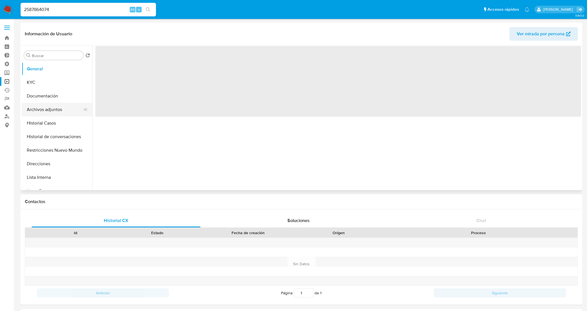
click at [61, 111] on button "Archivos adjuntos" at bounding box center [55, 110] width 66 height 14
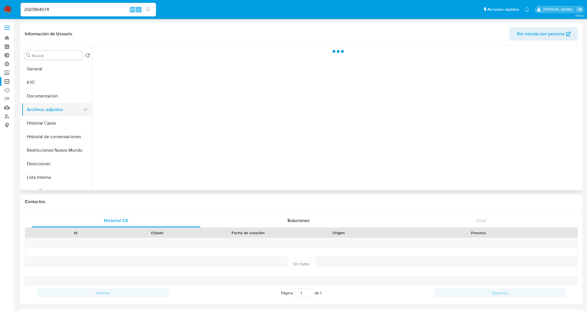
select select "10"
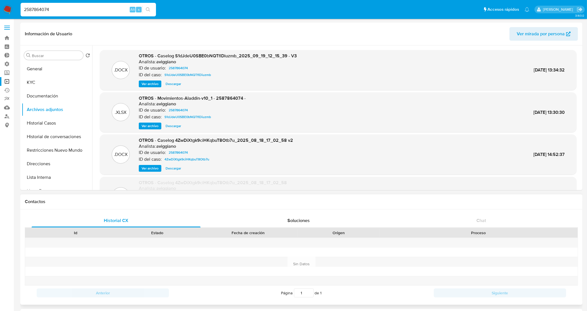
click at [303, 204] on h1 "Contactos" at bounding box center [302, 202] width 554 height 6
select select "10"
click at [7, 40] on link "Bandeja" at bounding box center [33, 38] width 67 height 9
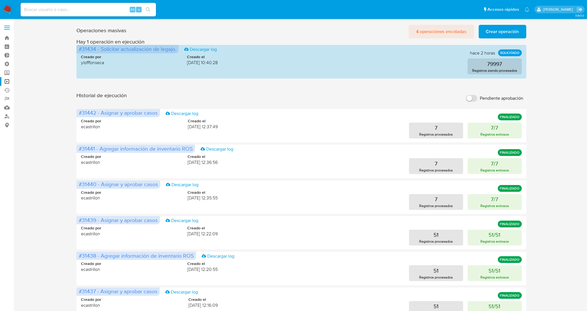
click at [450, 31] on span "4 operaciones encoladas" at bounding box center [441, 31] width 51 height 12
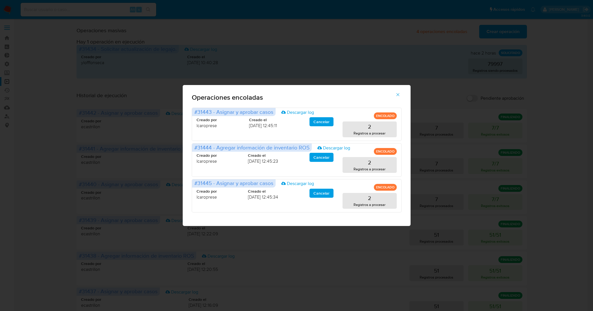
click at [399, 95] on icon "button" at bounding box center [397, 94] width 3 height 3
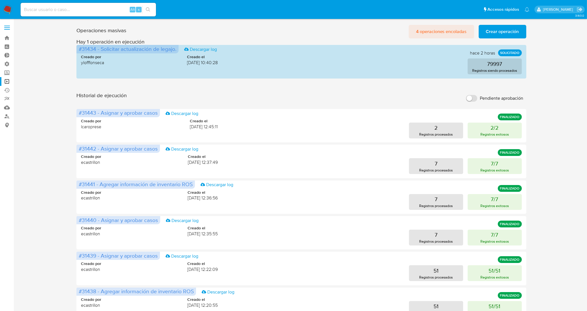
click at [447, 32] on span "4 operaciones encoladas" at bounding box center [441, 31] width 51 height 12
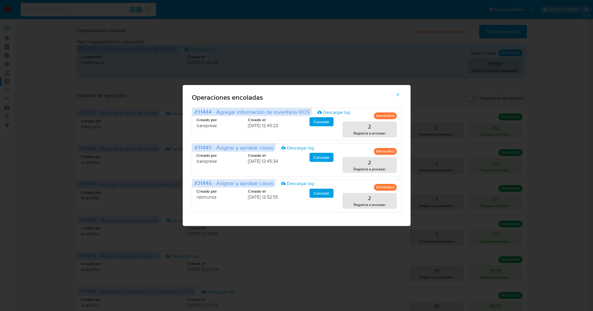
click at [399, 95] on icon "button" at bounding box center [397, 94] width 3 height 3
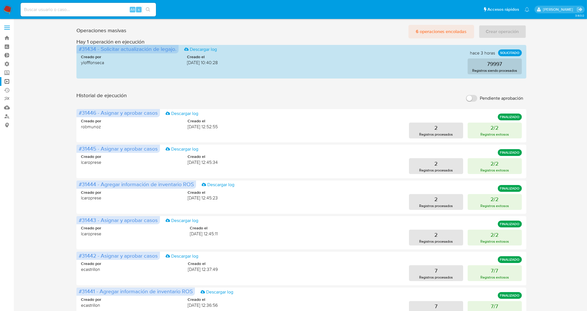
click at [425, 29] on span "6 operaciones encoladas" at bounding box center [441, 31] width 51 height 12
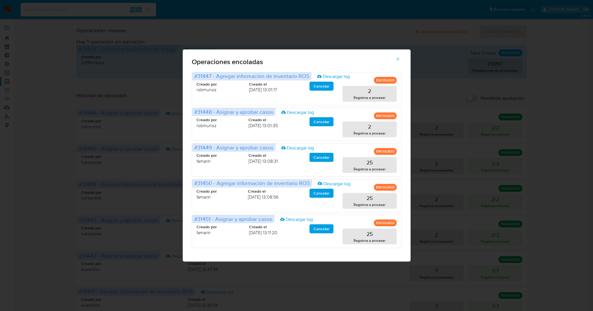
click at [399, 59] on icon "button" at bounding box center [397, 58] width 5 height 5
